Goal: Information Seeking & Learning: Learn about a topic

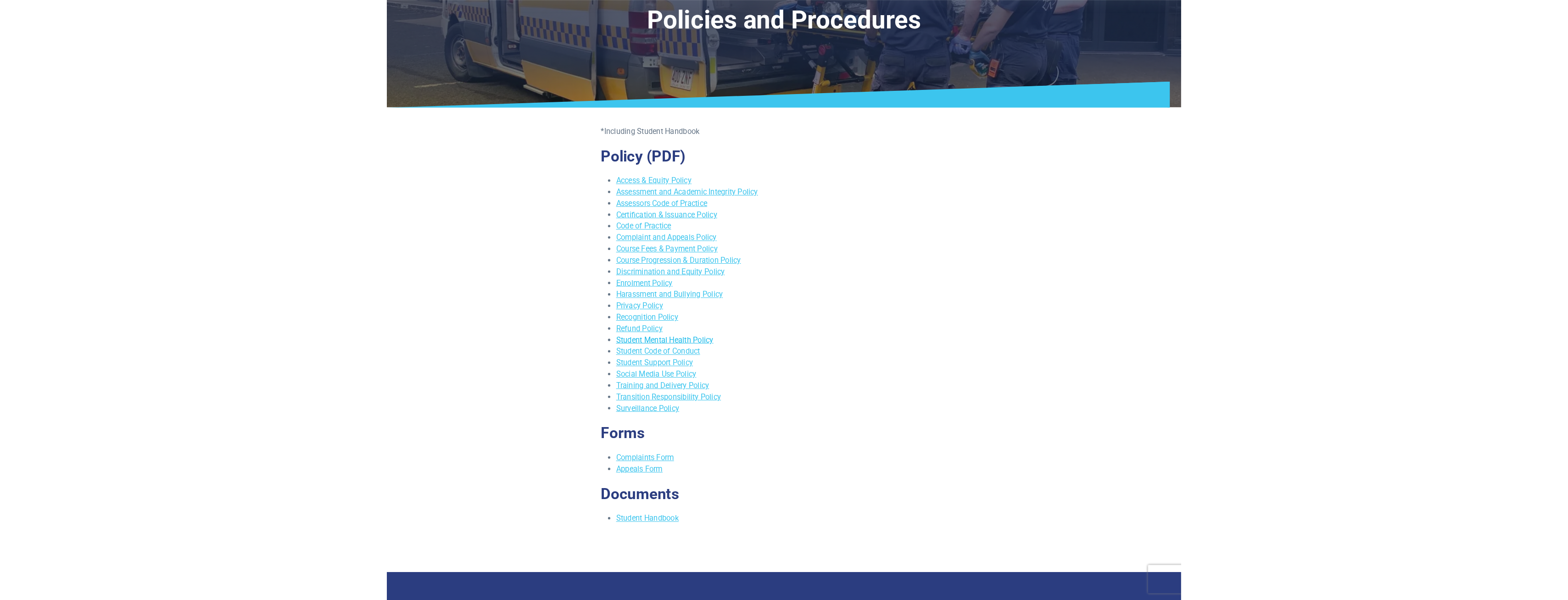
scroll to position [46, 0]
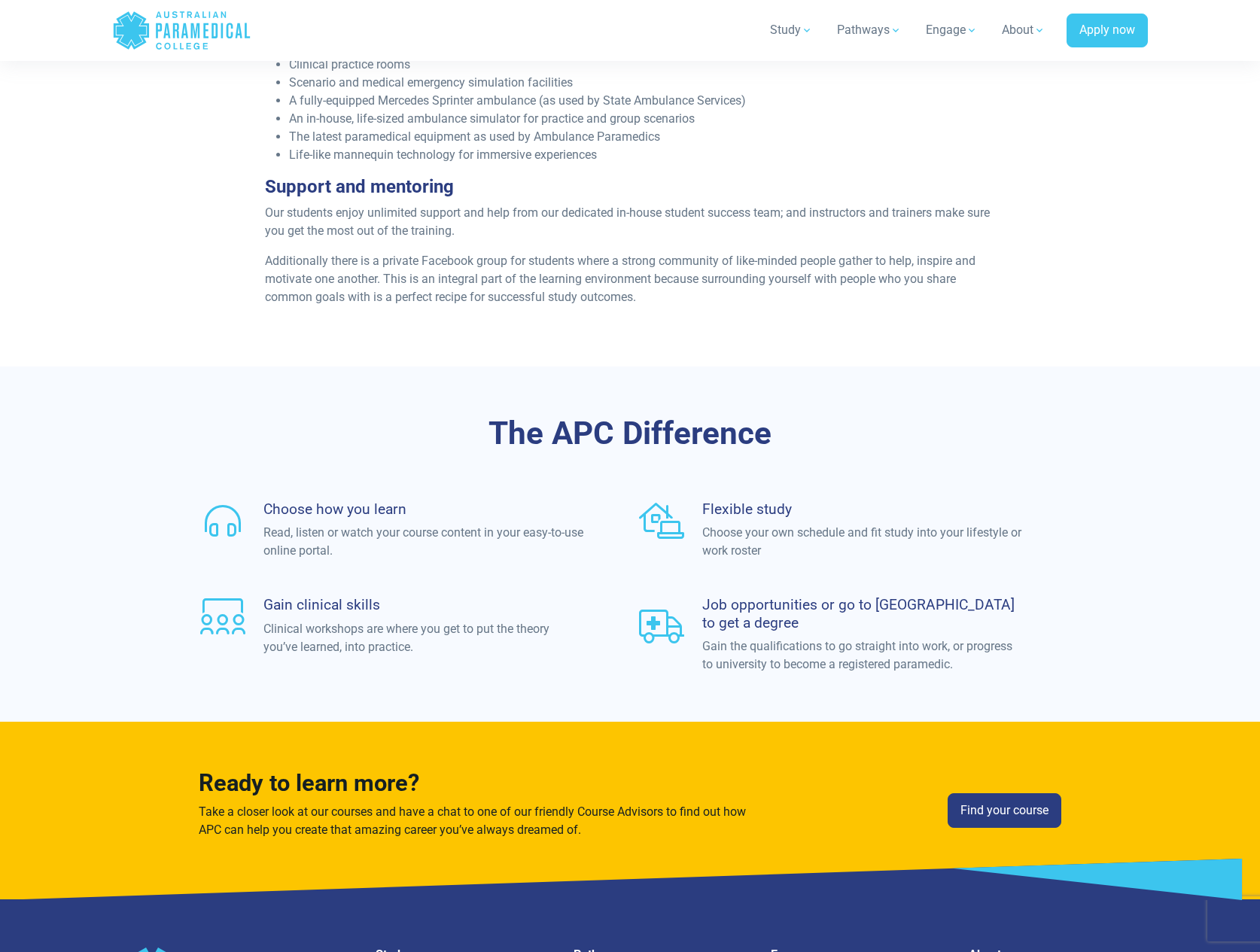
scroll to position [4137, 0]
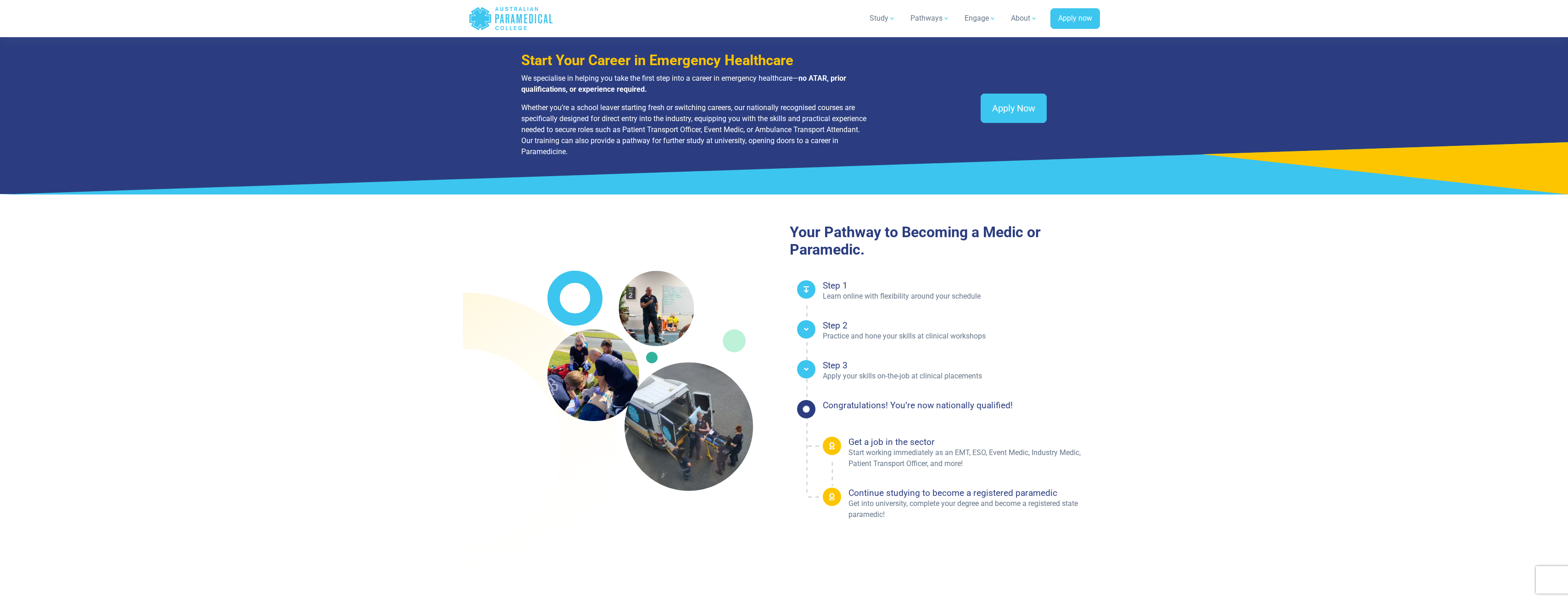
scroll to position [1216, 0]
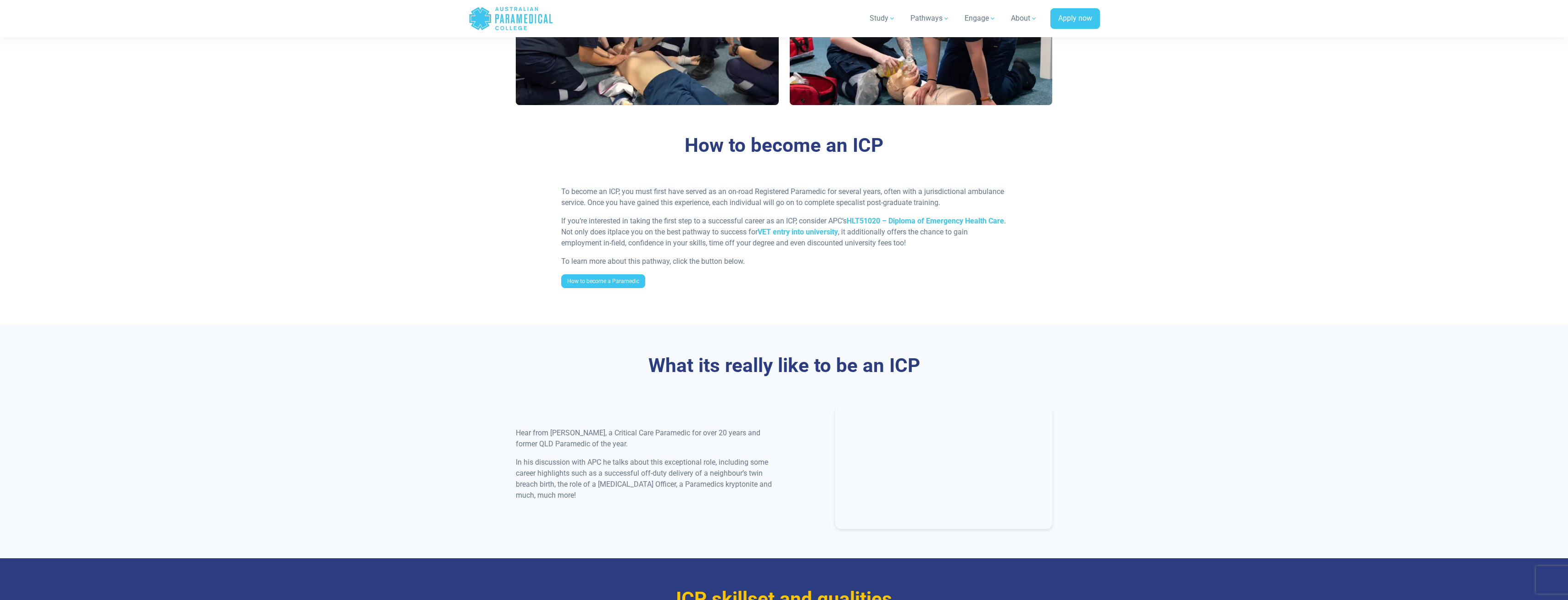
scroll to position [585, 0]
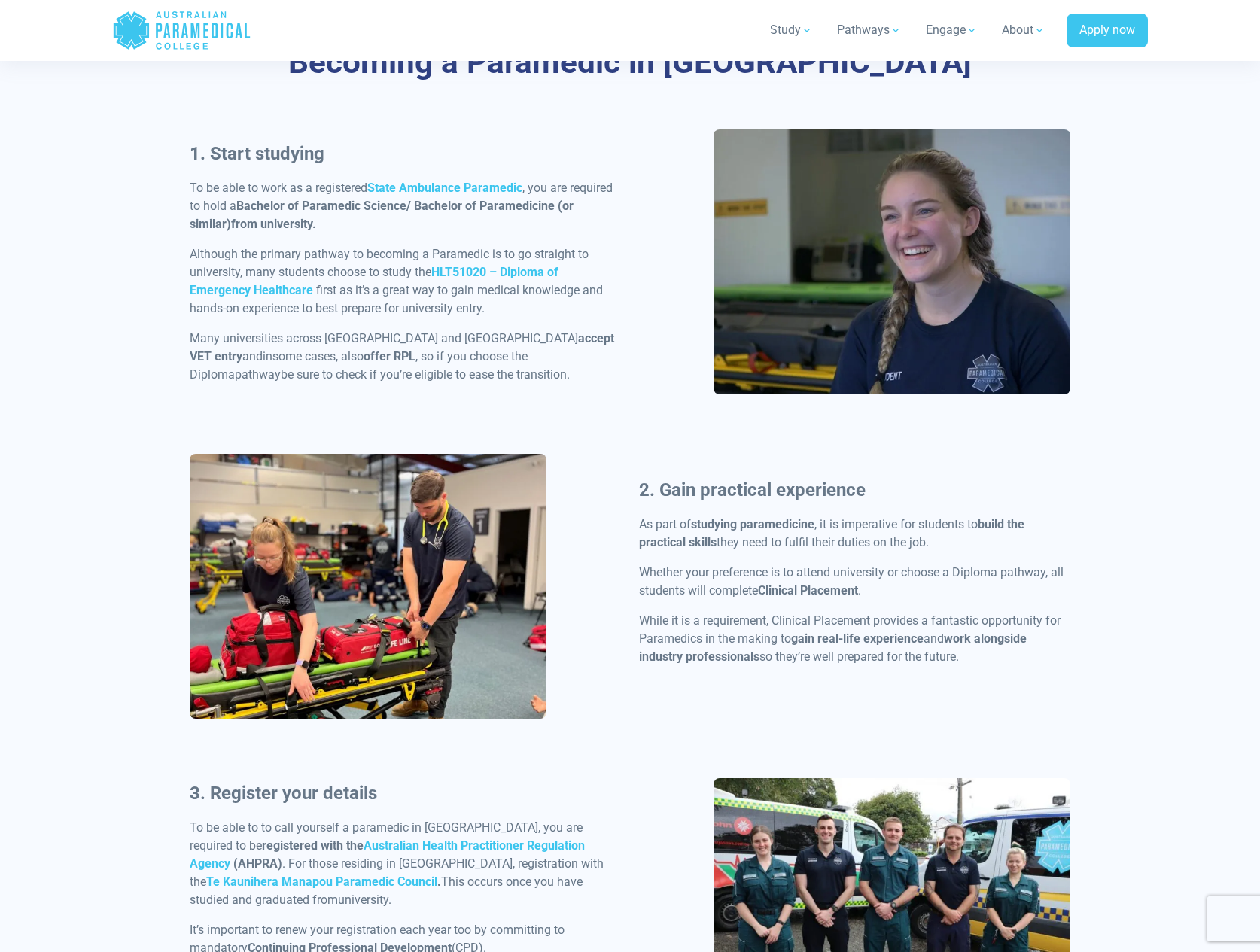
scroll to position [659, 0]
